Goal: Information Seeking & Learning: Learn about a topic

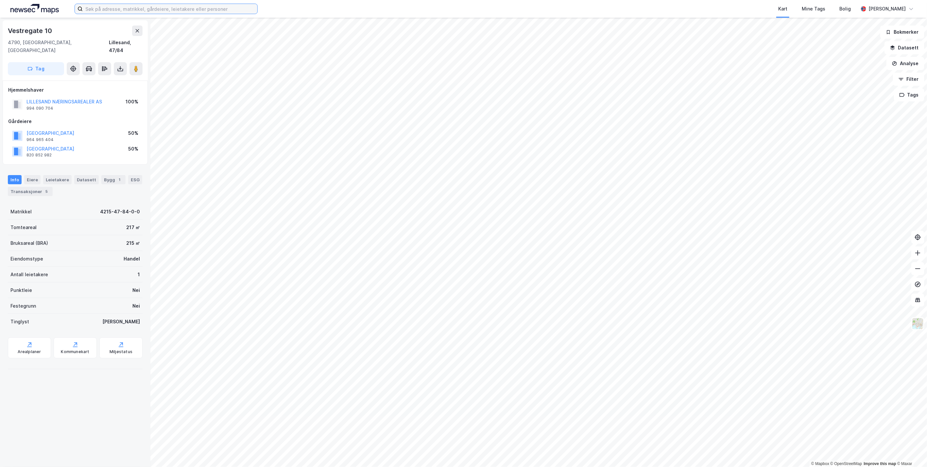
drag, startPoint x: 142, startPoint y: 6, endPoint x: 174, endPoint y: 7, distance: 31.7
click at [142, 6] on input at bounding box center [170, 9] width 175 height 10
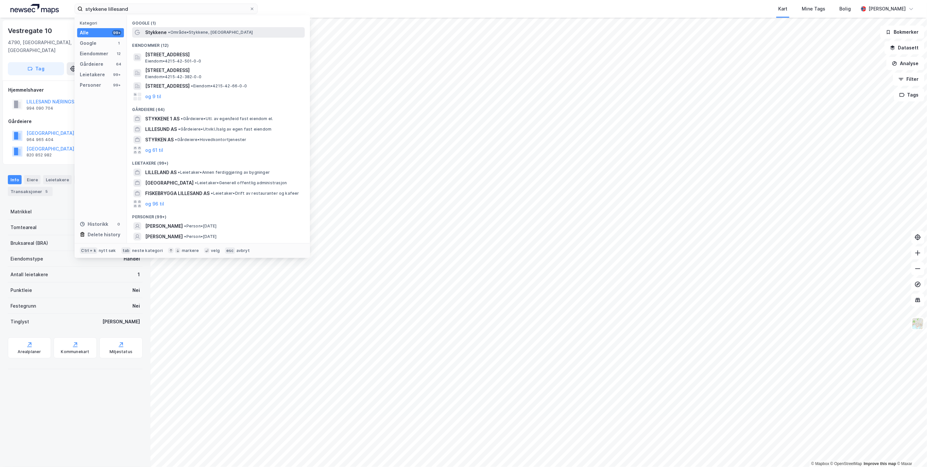
click at [166, 32] on div "Stykkene • Område • Stykkene, 4790 Lillesand" at bounding box center [224, 32] width 158 height 8
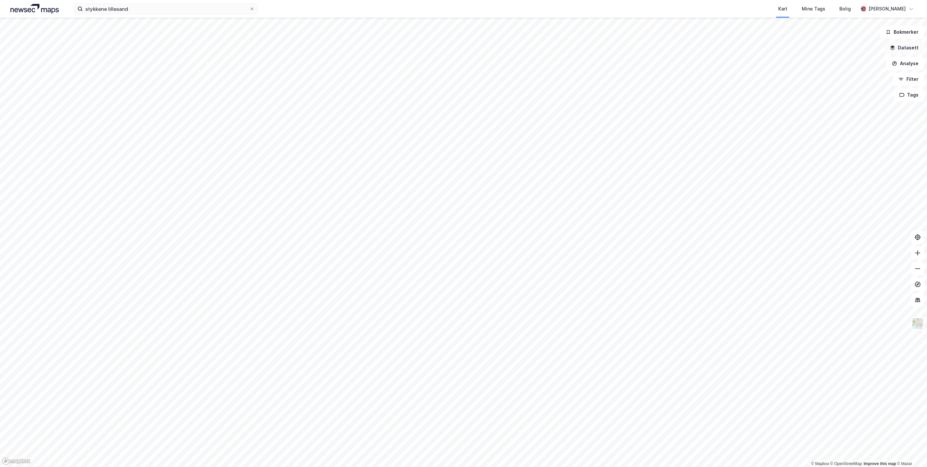
click at [908, 51] on button "Datasett" at bounding box center [905, 47] width 40 height 13
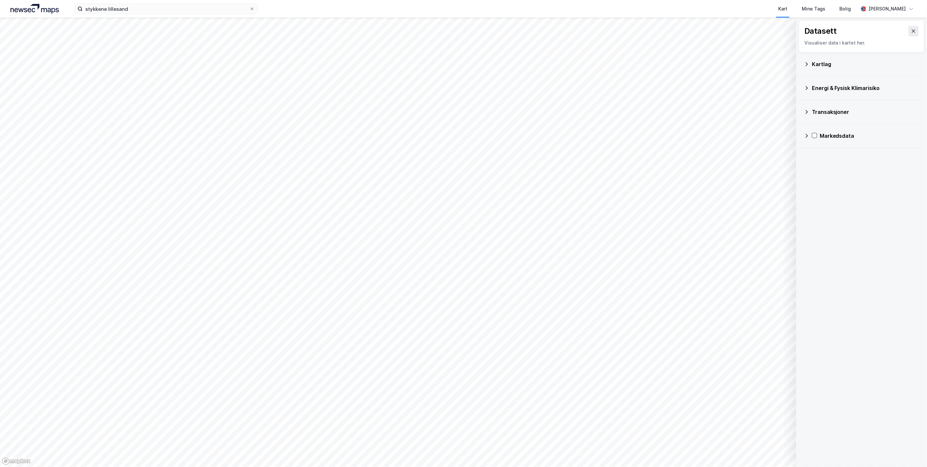
click at [820, 64] on div "Kartlag" at bounding box center [865, 64] width 107 height 8
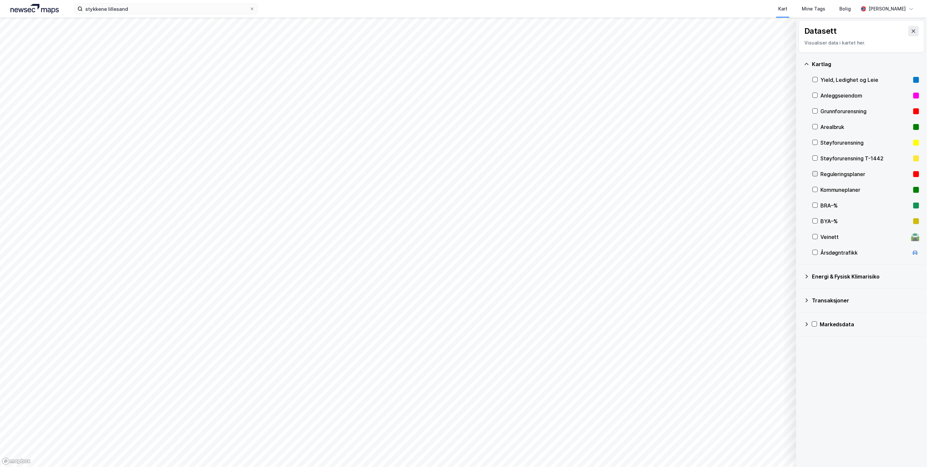
click at [813, 173] on div at bounding box center [815, 173] width 5 height 5
click at [817, 173] on icon at bounding box center [816, 174] width 4 height 2
click at [816, 189] on icon at bounding box center [815, 189] width 5 height 5
click at [816, 190] on icon at bounding box center [816, 189] width 4 height 2
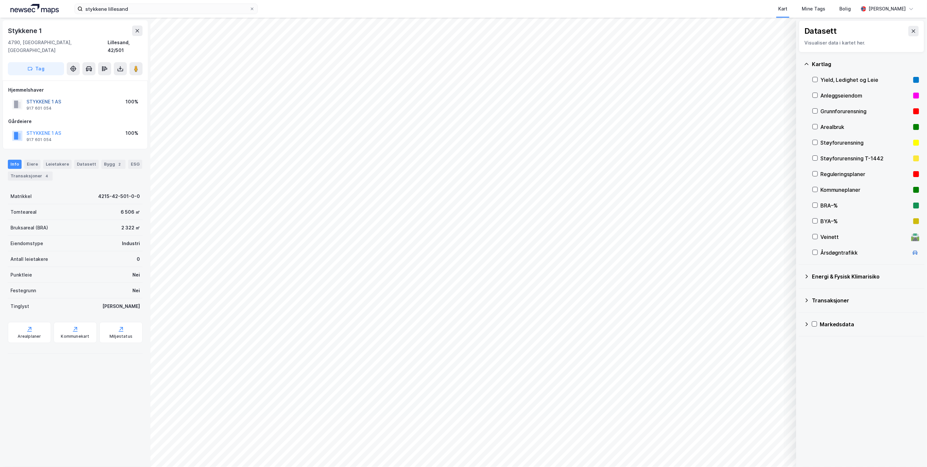
click at [0, 0] on button "STYKKENE 1 AS" at bounding box center [0, 0] width 0 height 0
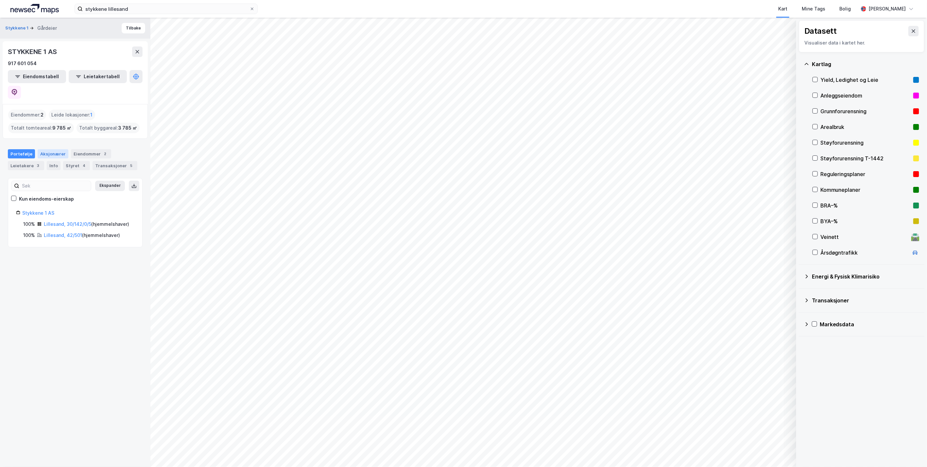
click at [49, 149] on div "Aksjonærer" at bounding box center [53, 153] width 31 height 9
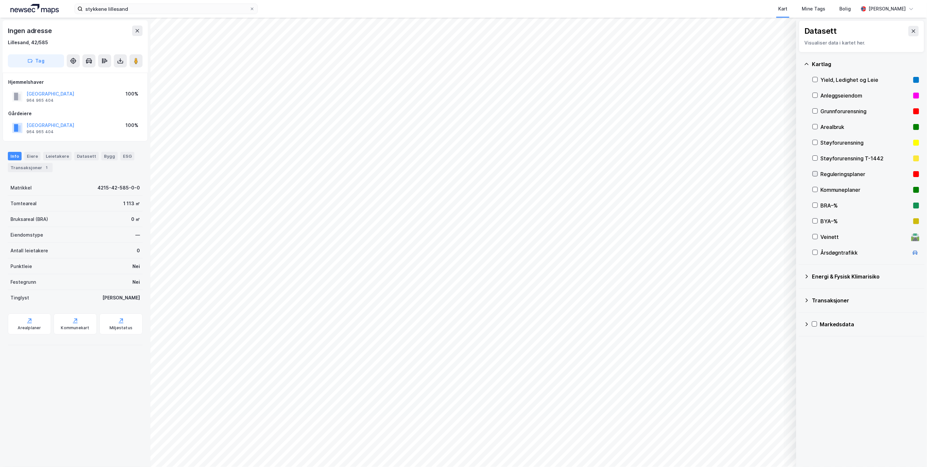
click at [817, 173] on icon at bounding box center [815, 173] width 5 height 5
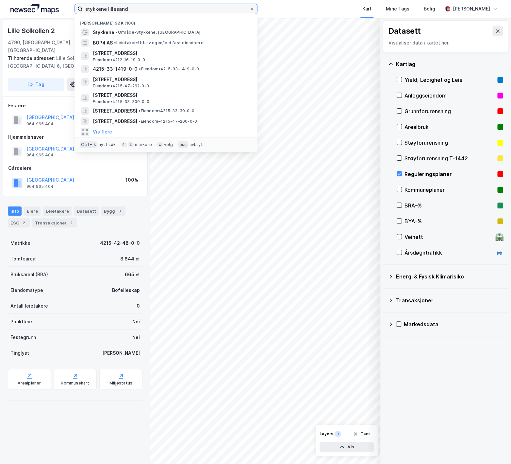
drag, startPoint x: 106, startPoint y: 8, endPoint x: -110, endPoint y: 25, distance: 216.8
click at [0, 25] on html "stykkene lillesand Nylige søk (100) Stykkene • Område • Stykkene, 4790 Lillesan…" at bounding box center [255, 232] width 511 height 464
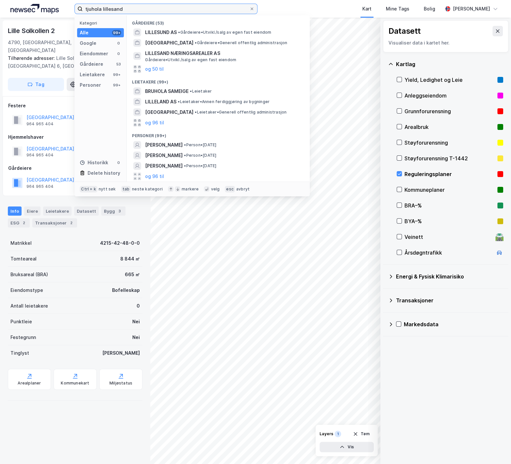
drag, startPoint x: 134, startPoint y: 10, endPoint x: -31, endPoint y: 20, distance: 166.1
click at [0, 20] on html "tjuhola lillesand Kategori Alle 99+ Google 0 Eiendommer 0 Gårdeiere 53 Leietake…" at bounding box center [255, 232] width 511 height 464
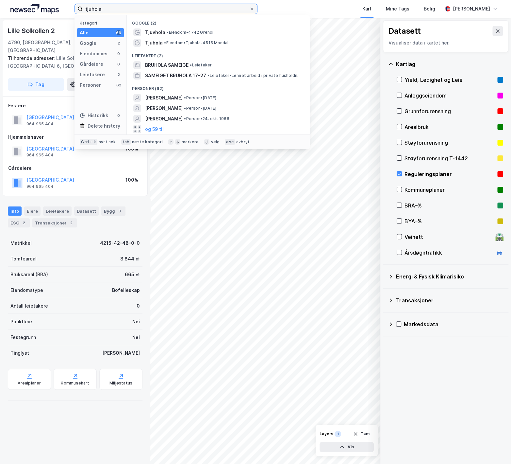
drag, startPoint x: 126, startPoint y: 6, endPoint x: 22, endPoint y: 10, distance: 104.7
click at [22, 10] on div "tjuhola Kategori Alle 66 Google 2 Eiendommer 0 Gårdeiere 0 Leietakere 2 Persone…" at bounding box center [255, 9] width 511 height 18
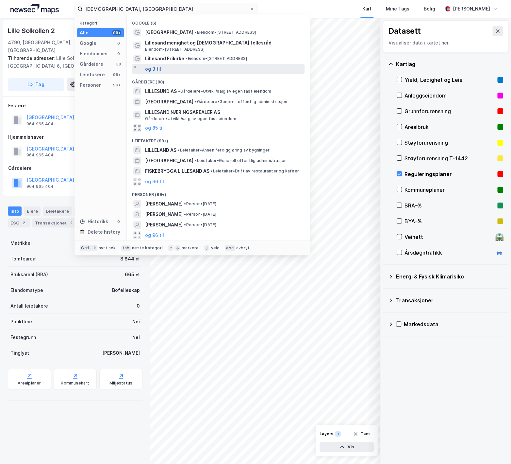
click at [154, 70] on button "og 3 til" at bounding box center [153, 69] width 16 height 8
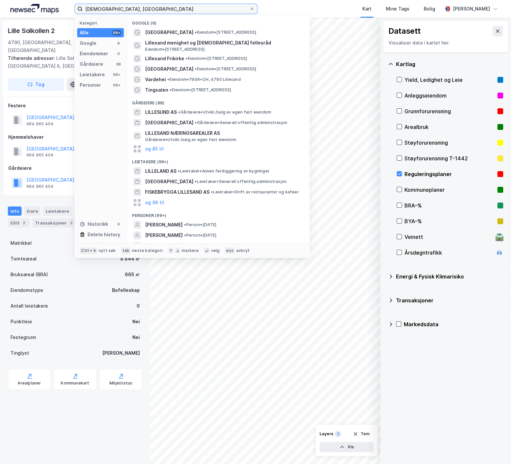
click at [95, 9] on input "kirkehei, lillesand" at bounding box center [166, 9] width 167 height 10
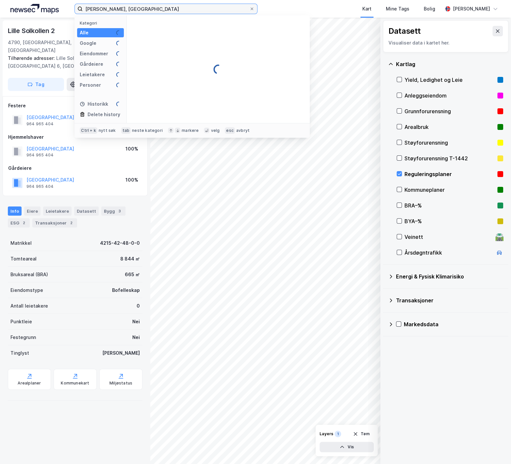
type input "kirkemyr, lillesand"
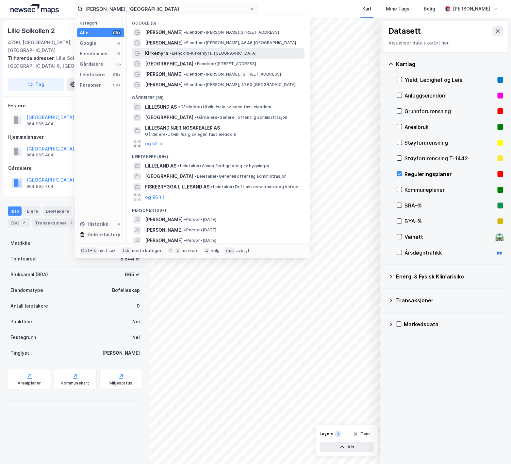
click at [156, 52] on span "Kirkemyra" at bounding box center [156, 53] width 23 height 8
